Goal: Task Accomplishment & Management: Use online tool/utility

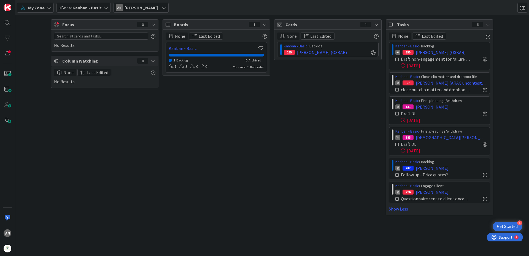
click at [49, 11] on div "My Zone" at bounding box center [35, 8] width 37 height 10
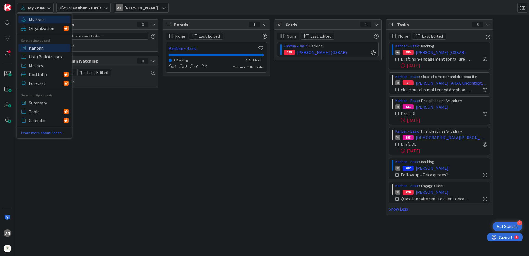
click at [47, 49] on span "Kanban" at bounding box center [49, 48] width 40 height 8
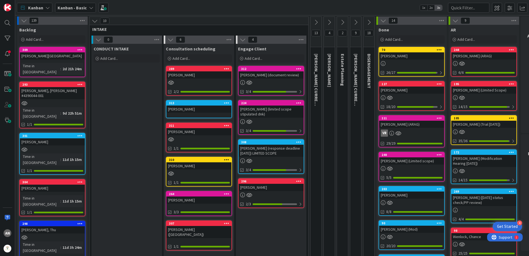
click at [271, 152] on div "[PERSON_NAME] (response deadline [DATE]) LIMITED SCOPE" at bounding box center [271, 151] width 65 height 12
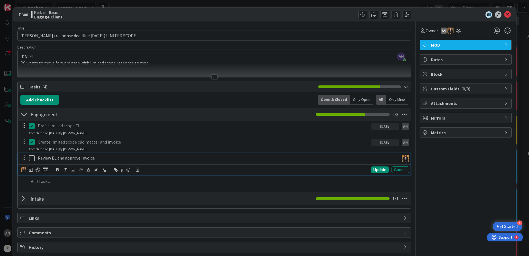
click at [34, 162] on button at bounding box center [32, 158] width 7 height 9
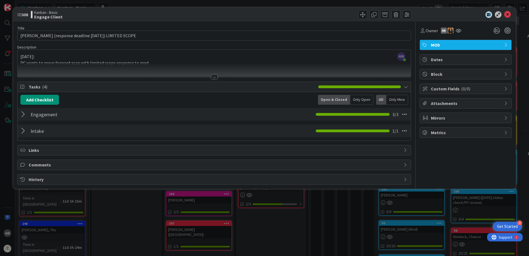
click at [23, 134] on div at bounding box center [23, 131] width 7 height 10
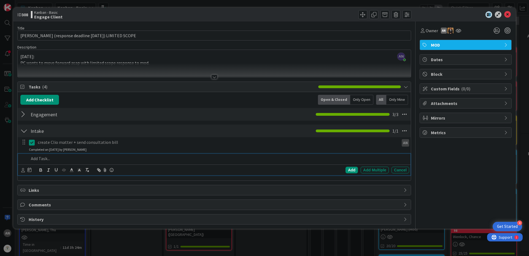
click at [43, 161] on p at bounding box center [218, 158] width 378 height 6
click at [23, 113] on div at bounding box center [23, 114] width 7 height 10
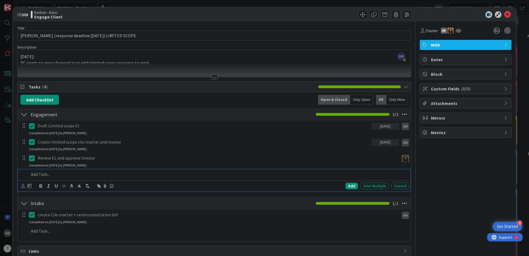
click at [44, 175] on p at bounding box center [218, 174] width 378 height 6
click at [23, 187] on icon at bounding box center [23, 186] width 4 height 4
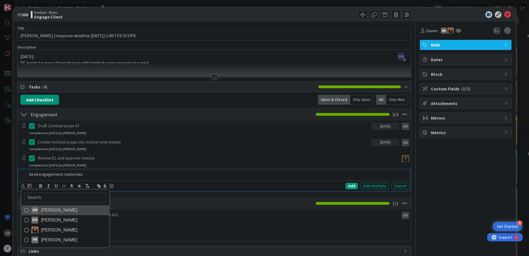
click at [44, 214] on span "[PERSON_NAME]" at bounding box center [59, 210] width 36 height 8
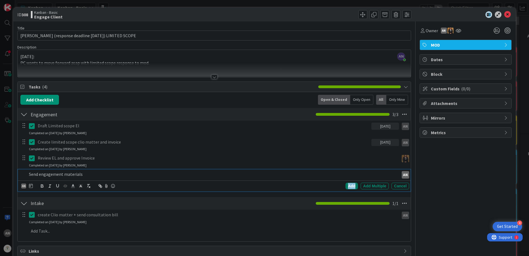
click at [348, 186] on div "Add" at bounding box center [352, 186] width 12 height 7
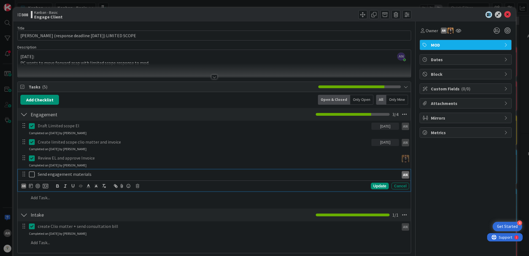
click at [32, 177] on icon at bounding box center [32, 174] width 6 height 7
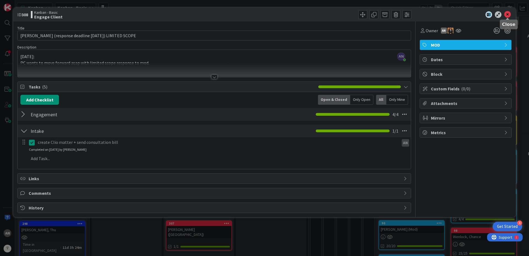
click at [509, 14] on icon at bounding box center [507, 14] width 7 height 7
